Goal: Task Accomplishment & Management: Use online tool/utility

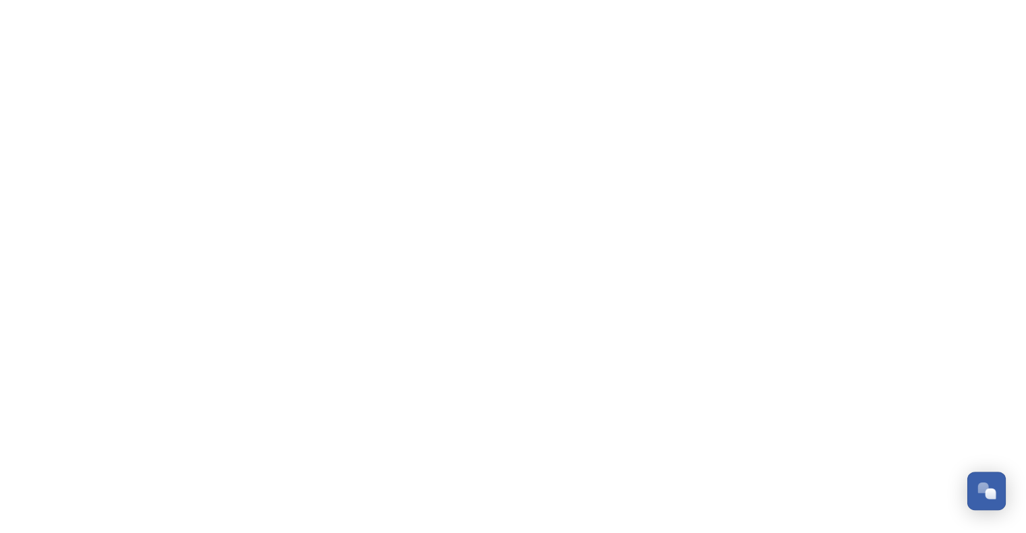
scroll to position [2544, 0]
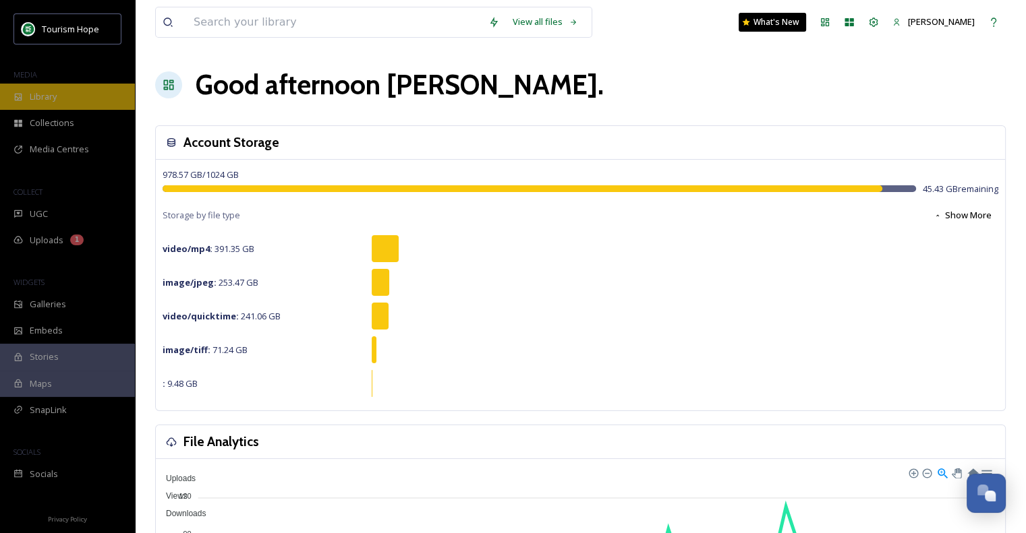
click at [62, 94] on div "Library" at bounding box center [67, 97] width 135 height 26
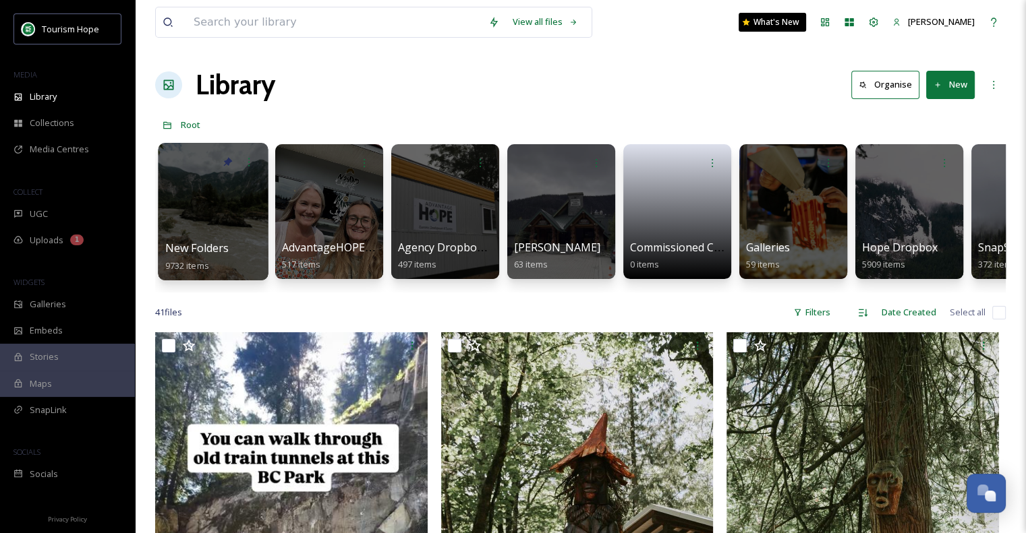
click at [202, 199] on div at bounding box center [213, 212] width 110 height 138
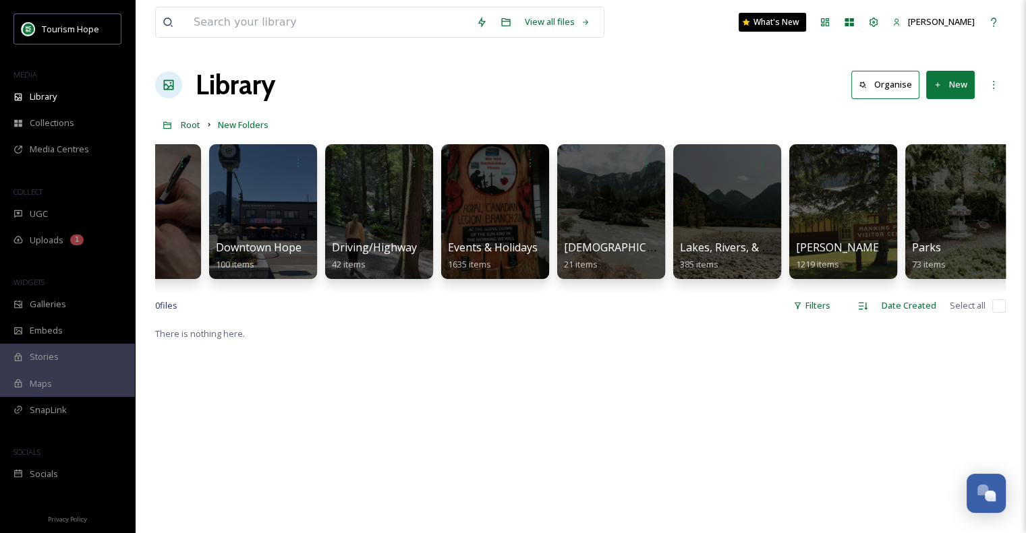
scroll to position [0, 759]
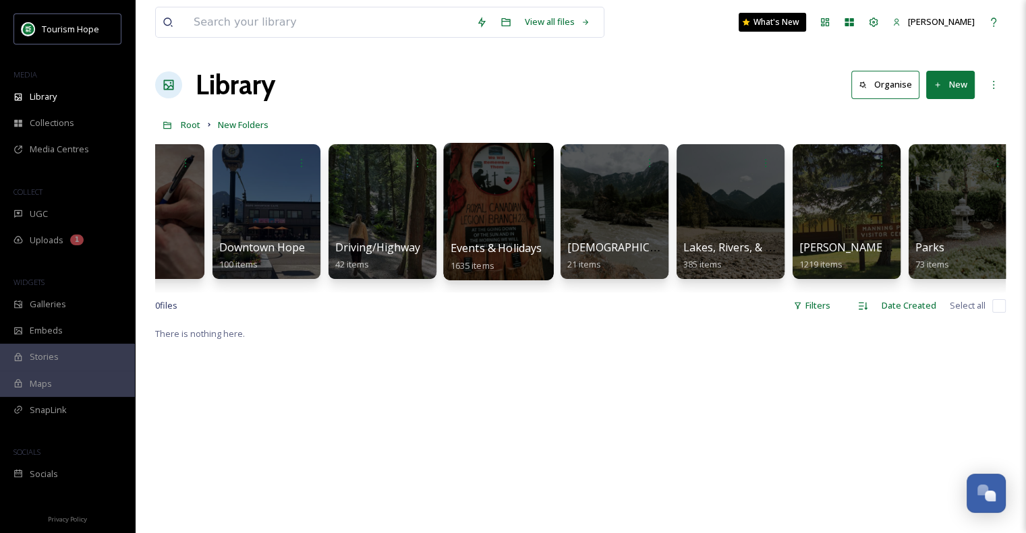
click at [504, 171] on div at bounding box center [499, 162] width 96 height 25
click at [496, 198] on div at bounding box center [498, 212] width 110 height 138
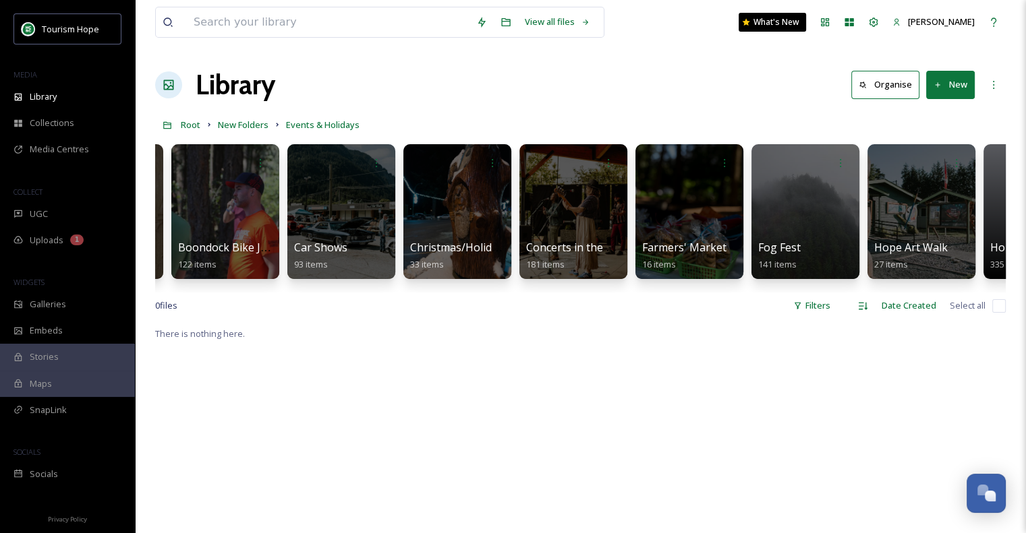
scroll to position [0, 262]
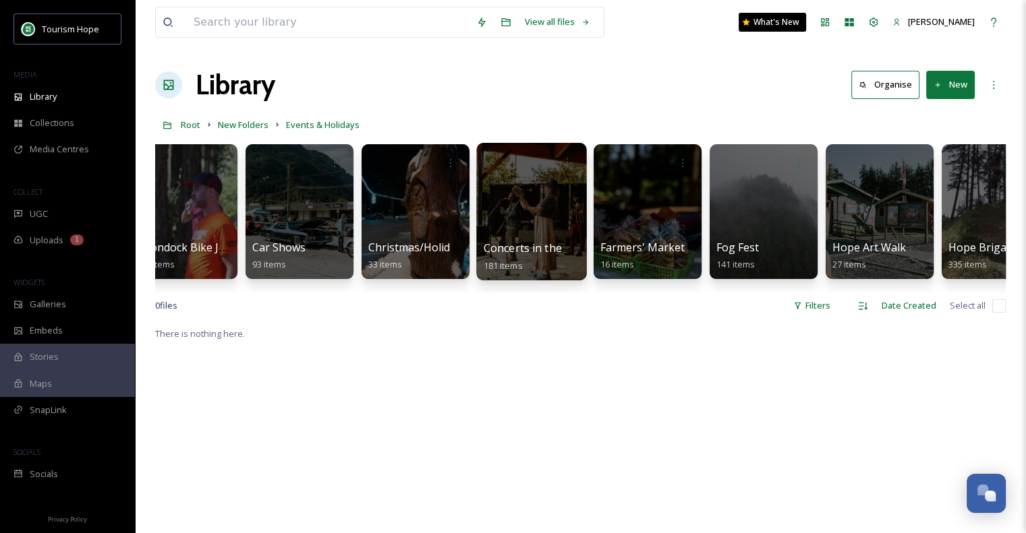
click at [521, 197] on div at bounding box center [531, 212] width 110 height 138
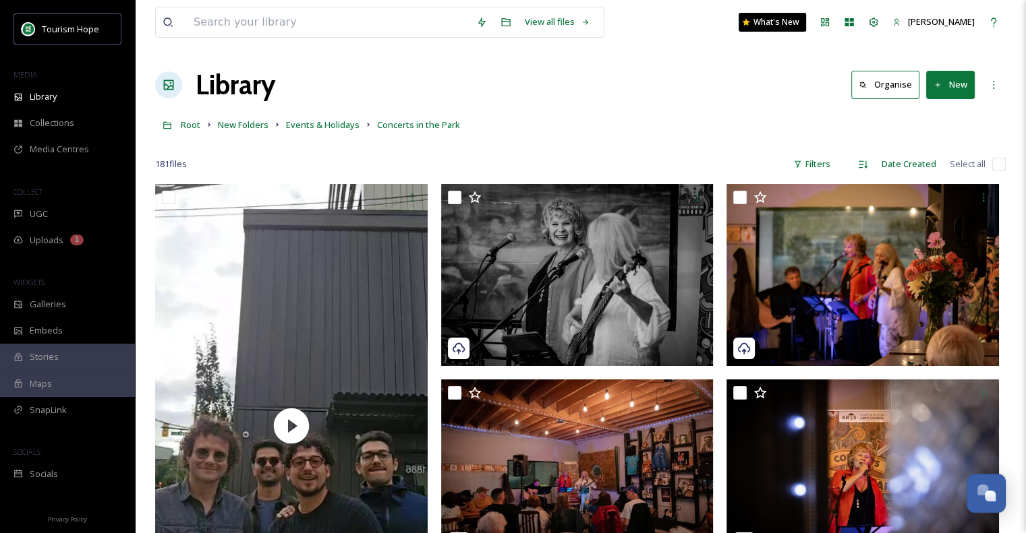
click at [942, 88] on button "New" at bounding box center [950, 85] width 49 height 28
click at [948, 172] on div "Folder" at bounding box center [936, 169] width 76 height 26
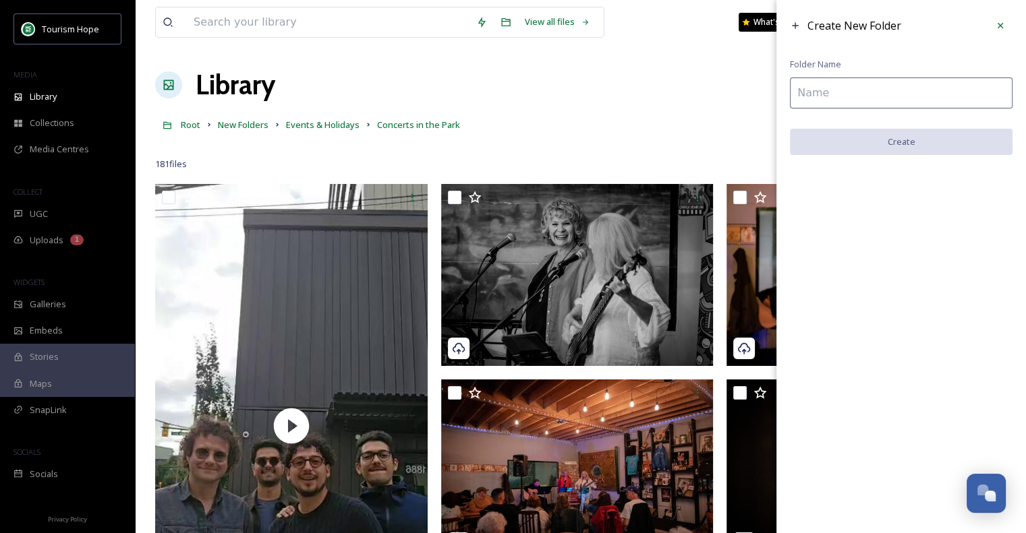
click at [848, 93] on input at bounding box center [901, 93] width 223 height 31
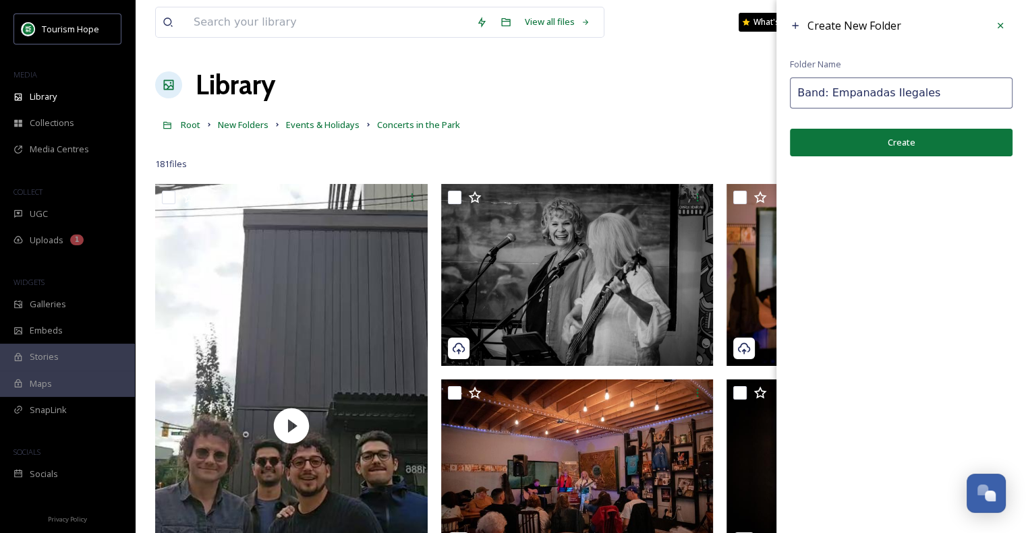
click at [921, 92] on input "Band: Empanadas Ilegales" at bounding box center [901, 93] width 223 height 31
click at [991, 94] on input "Band: Empanadas Ilegales Photographer: [PERSON_NAME]" at bounding box center [901, 93] width 223 height 31
type input "Band: Empanadas Ilegales Photographer: [PERSON_NAME] from Into The Wild Portrai…"
click at [929, 146] on button "Create" at bounding box center [901, 143] width 223 height 28
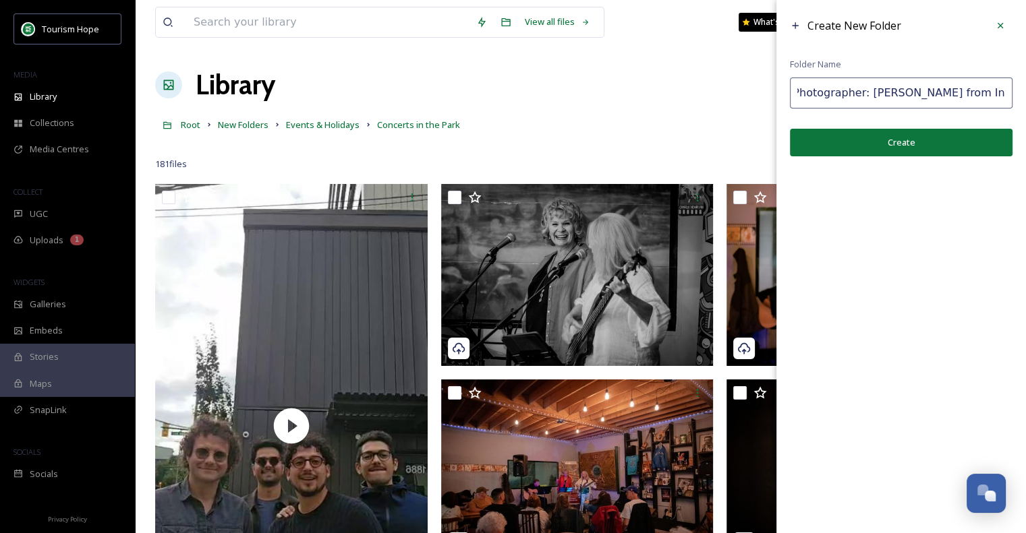
scroll to position [0, 0]
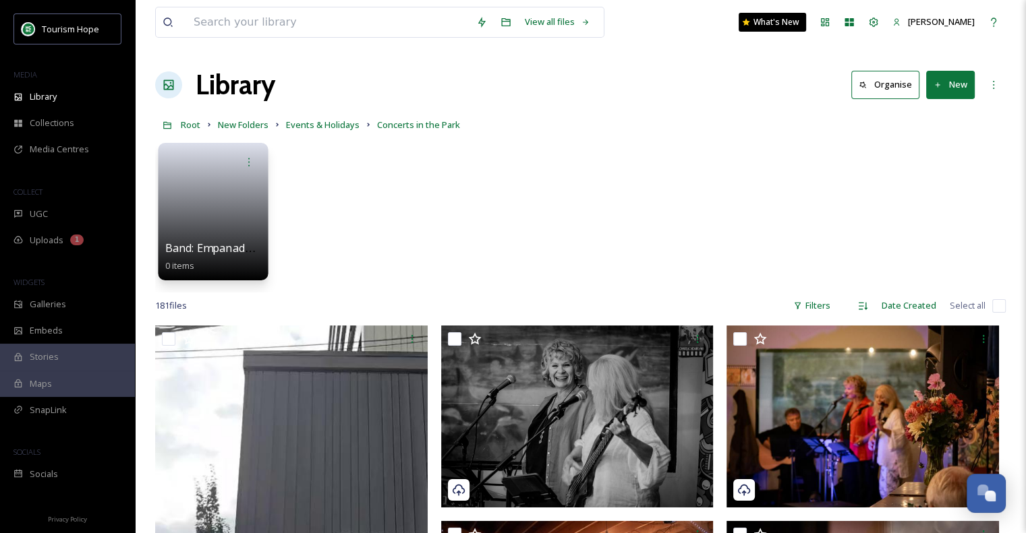
click at [208, 194] on link at bounding box center [213, 207] width 96 height 65
